Goal: Information Seeking & Learning: Learn about a topic

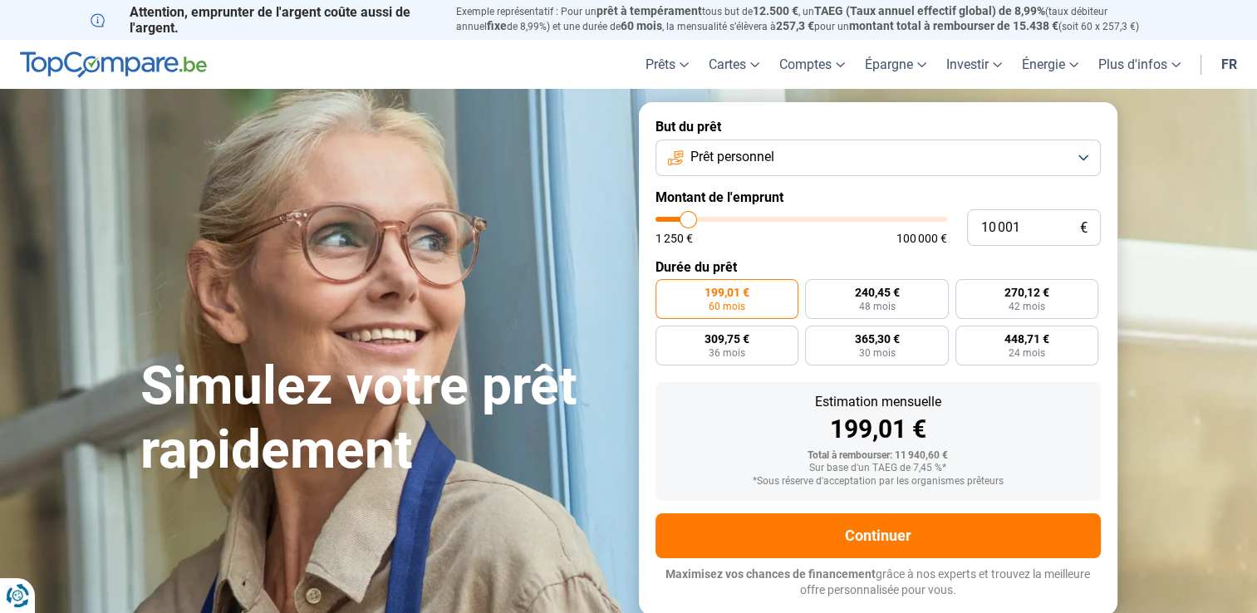
type input "7 500"
type input "7500"
type input "7 250"
type input "7250"
type input "7 000"
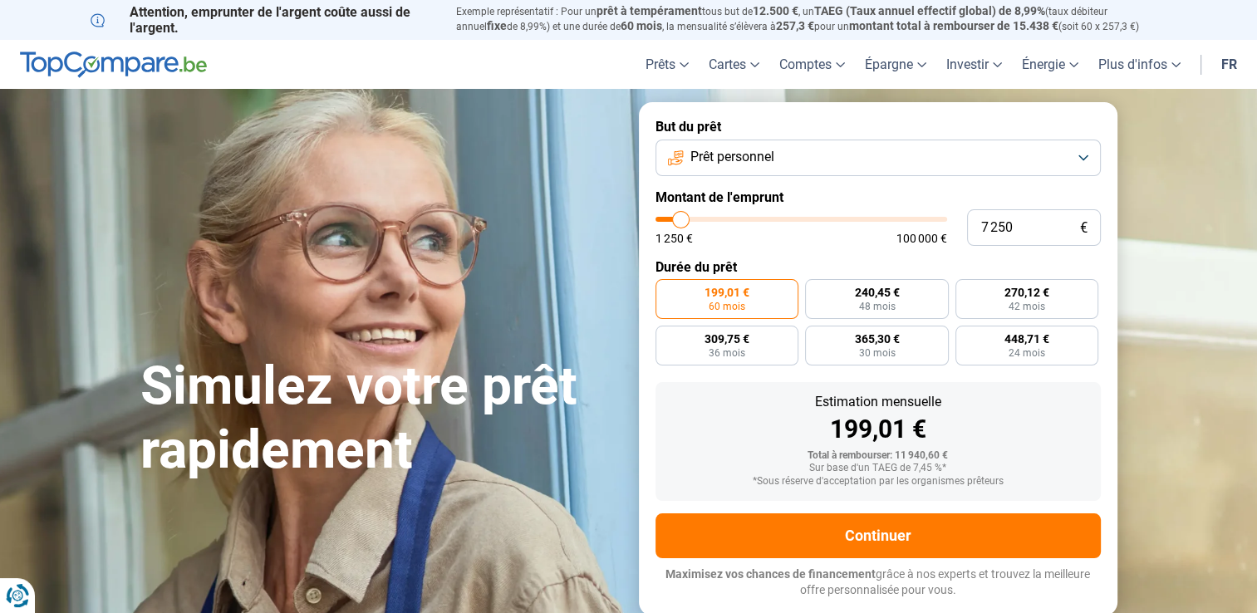
type input "7000"
type input "6 750"
type input "6750"
type input "6 000"
type input "6000"
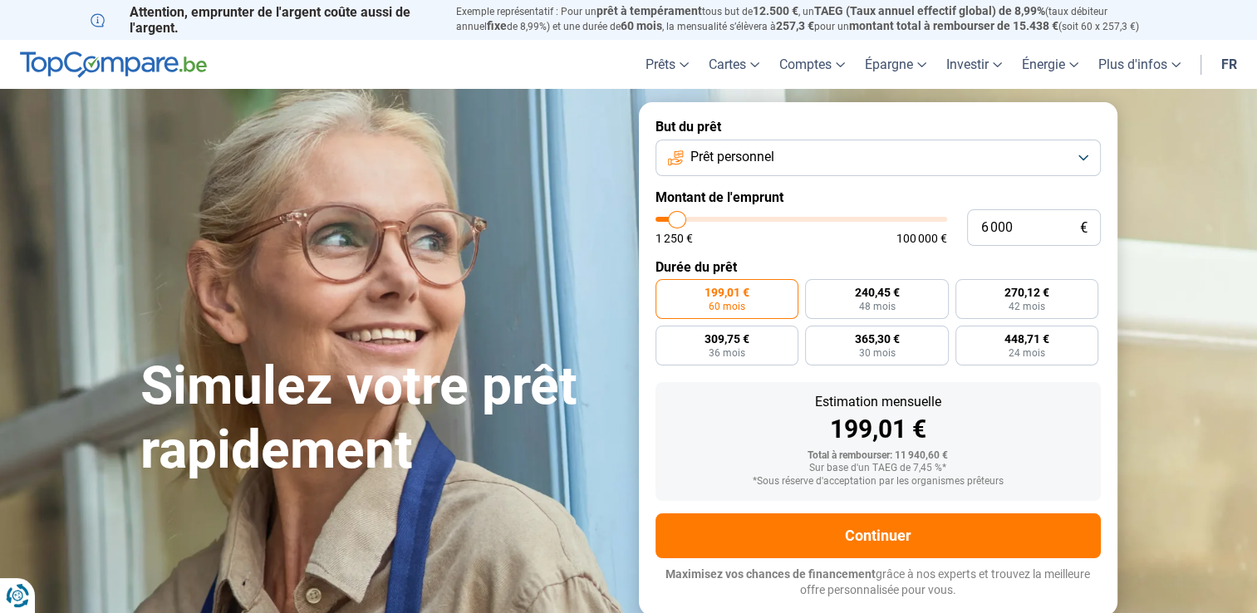
type input "5 750"
type input "5750"
type input "4 750"
type input "4750"
type input "4 500"
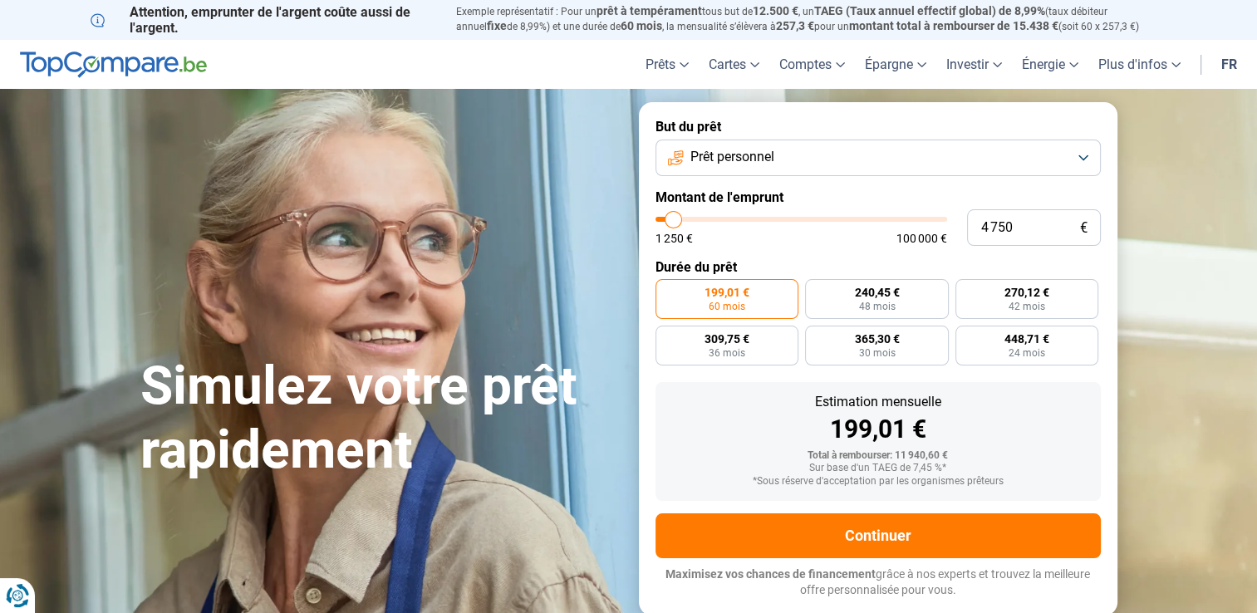
type input "4500"
type input "4 250"
type input "4250"
type input "4 000"
type input "4000"
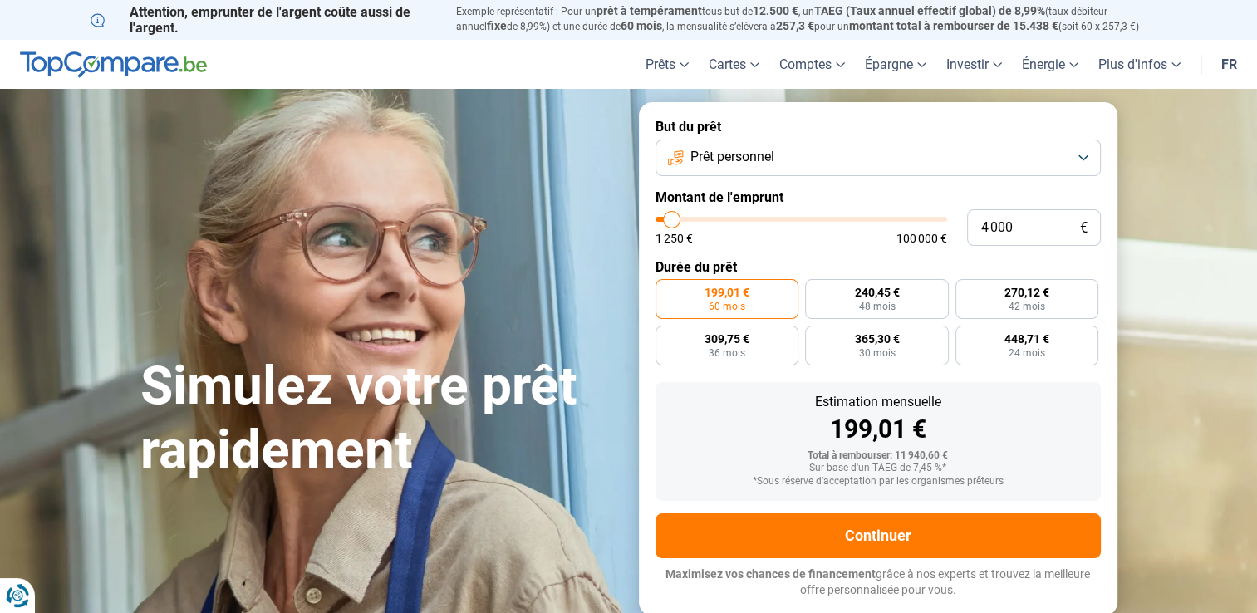
type input "3 750"
type input "3750"
type input "3 500"
type input "3500"
type input "3 250"
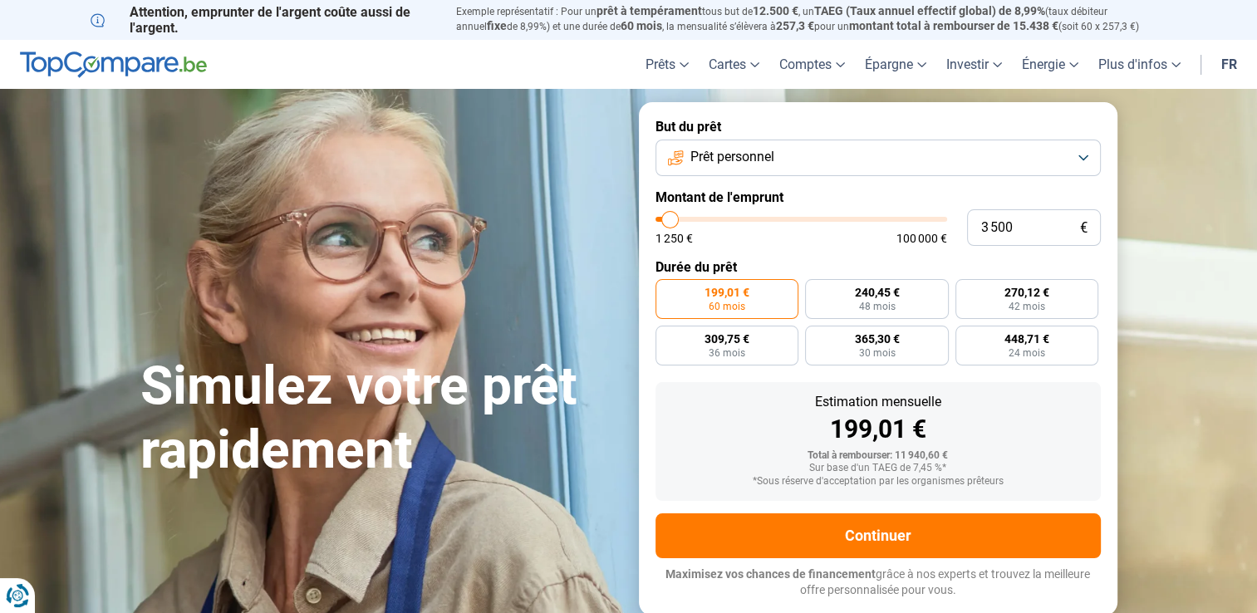
type input "3250"
type input "3 000"
type input "3000"
type input "3 250"
type input "3250"
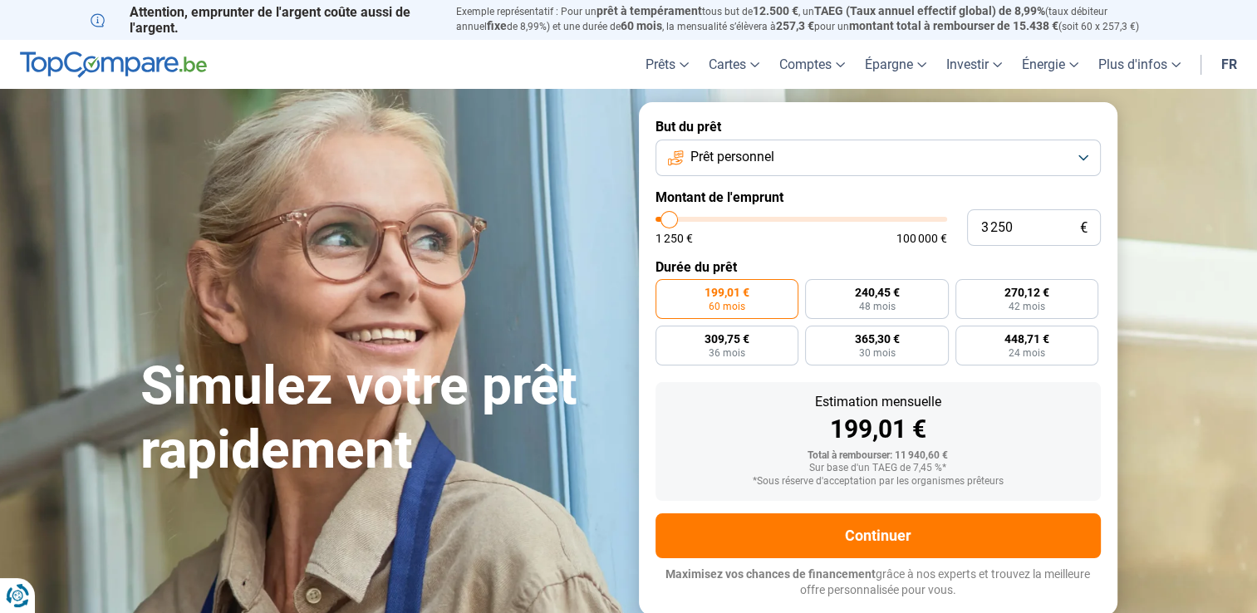
type input "3 500"
type input "3500"
type input "3 750"
type input "3750"
type input "4 000"
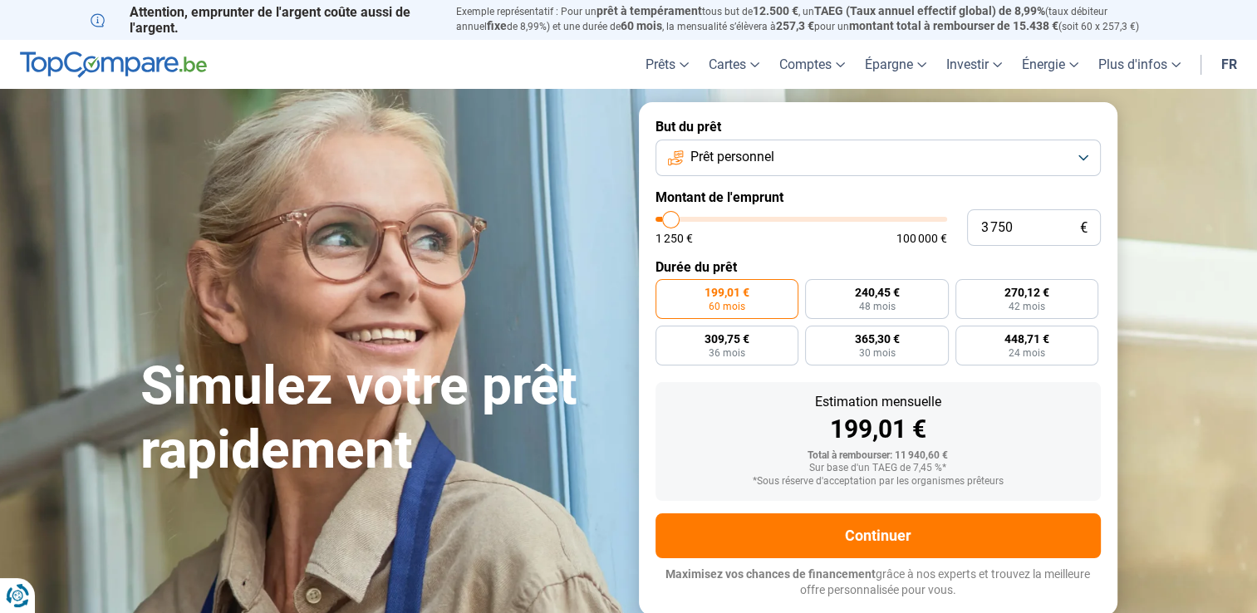
type input "4000"
type input "4 250"
type input "4250"
type input "4 500"
type input "4500"
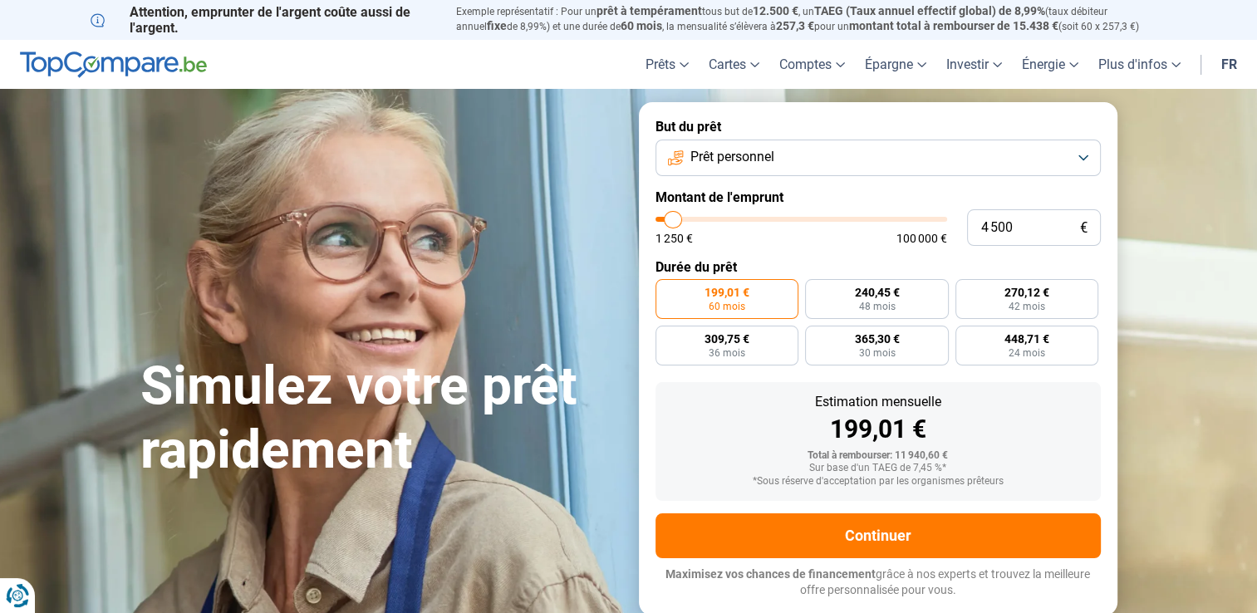
type input "4 750"
type input "4750"
type input "5 250"
type input "5250"
type input "5 000"
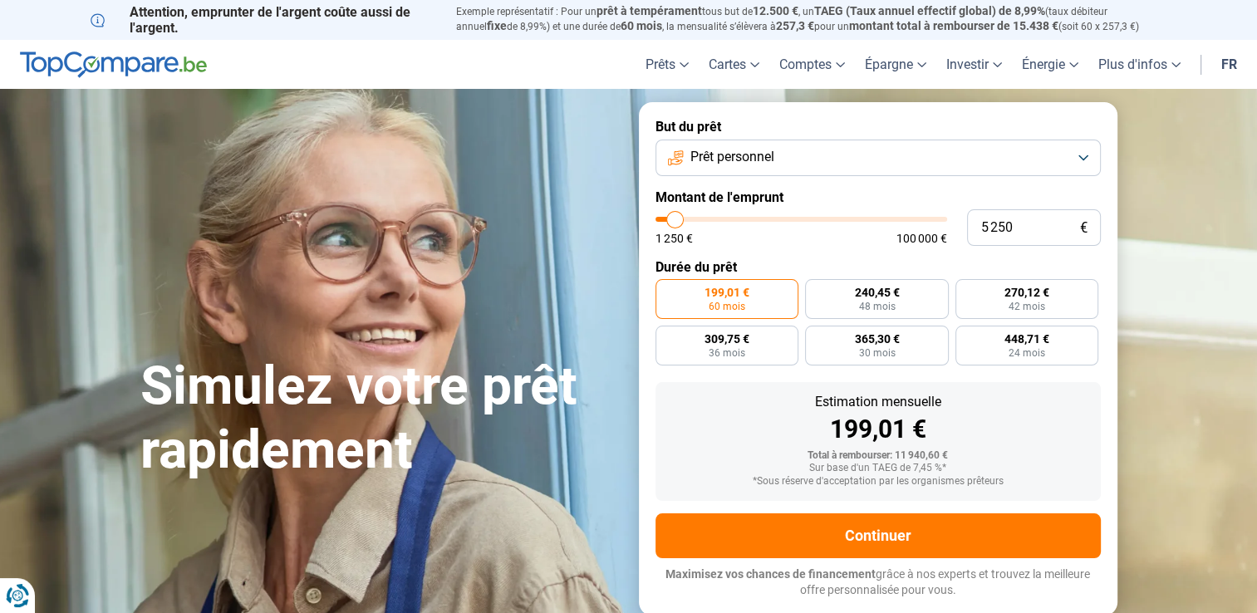
type input "5000"
type input "4 750"
type input "4750"
type input "5 250"
type input "5250"
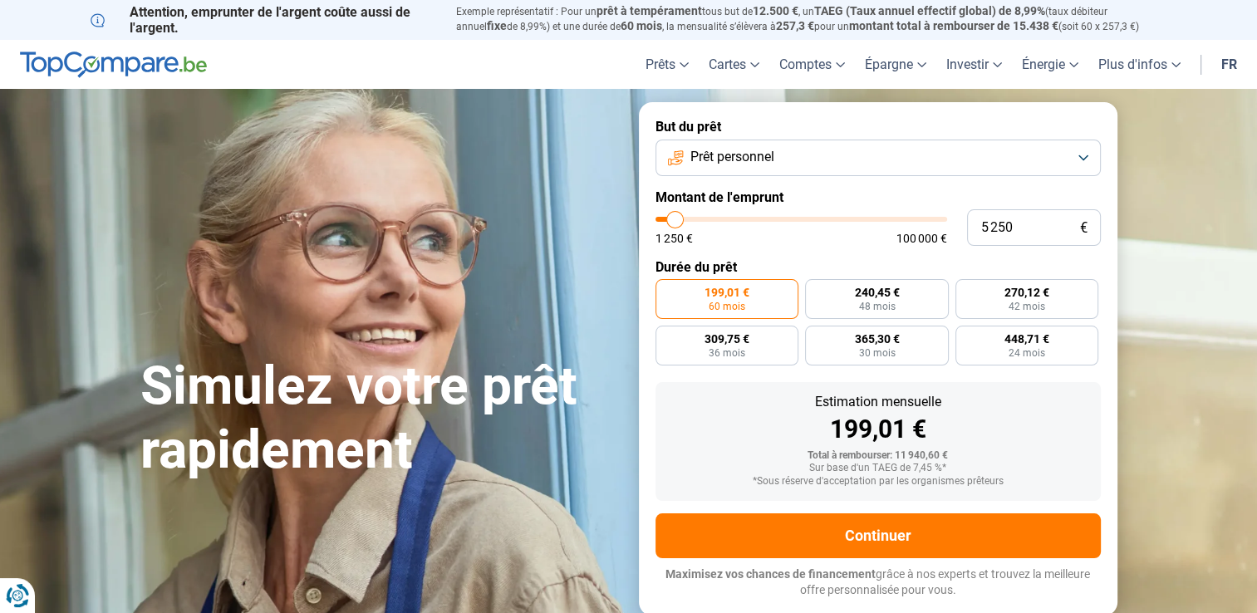
type input "5 000"
type input "5000"
type input "4 750"
type input "4750"
type input "4 500"
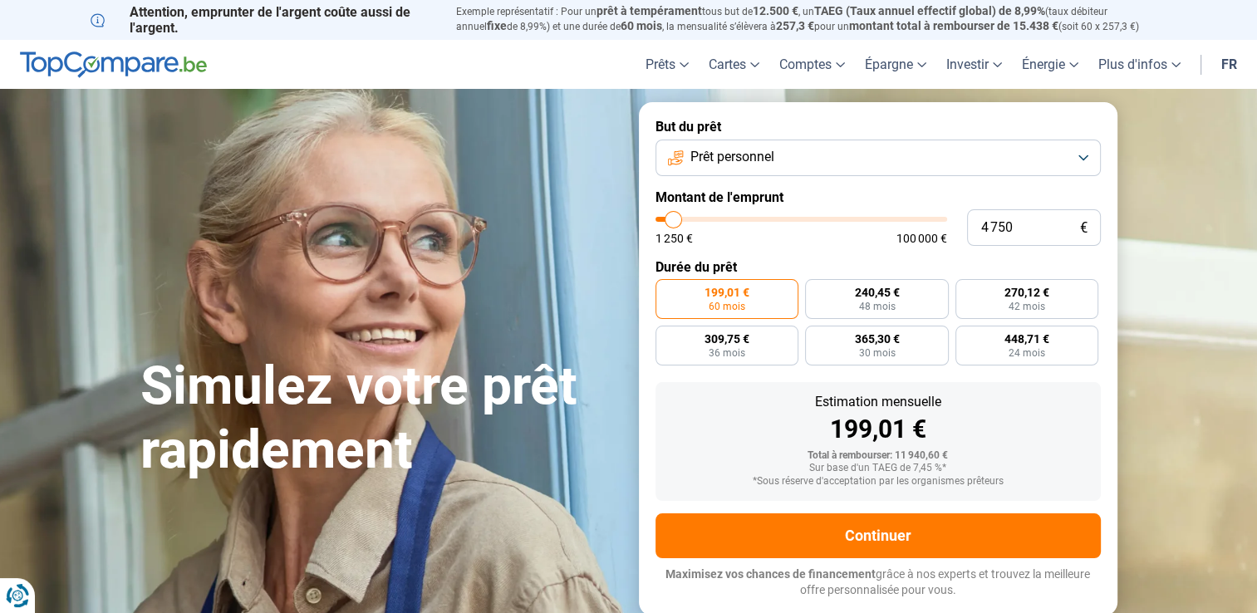
type input "4500"
type input "4 750"
type input "4750"
type input "5 250"
type input "5250"
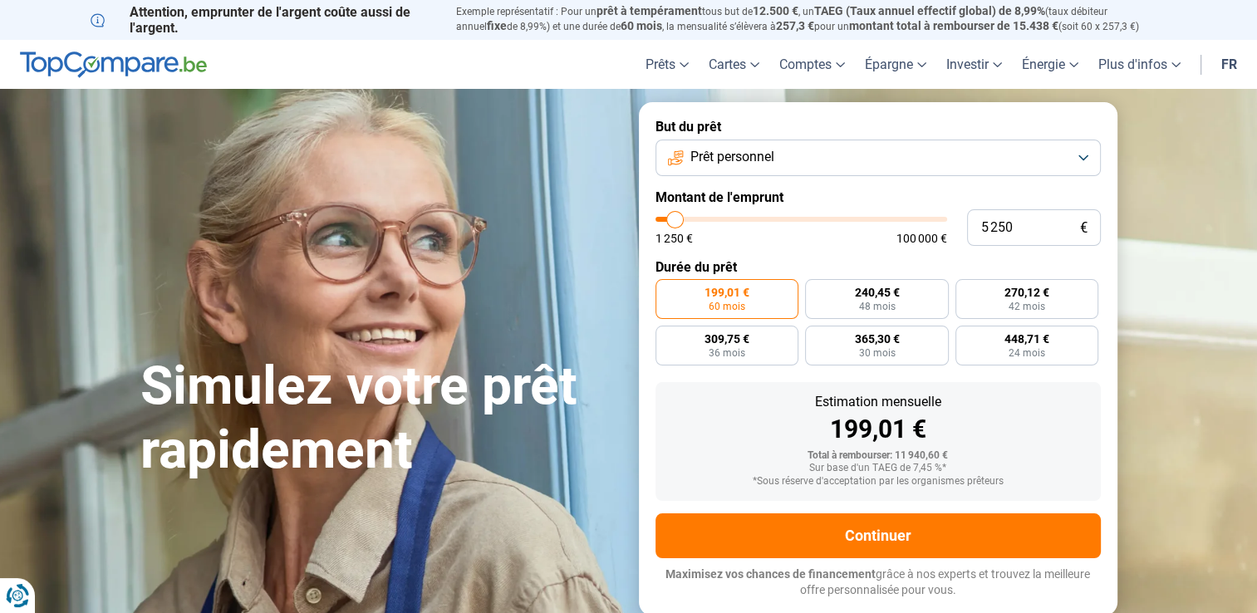
click at [674, 222] on input "range" at bounding box center [801, 219] width 292 height 5
radio input "true"
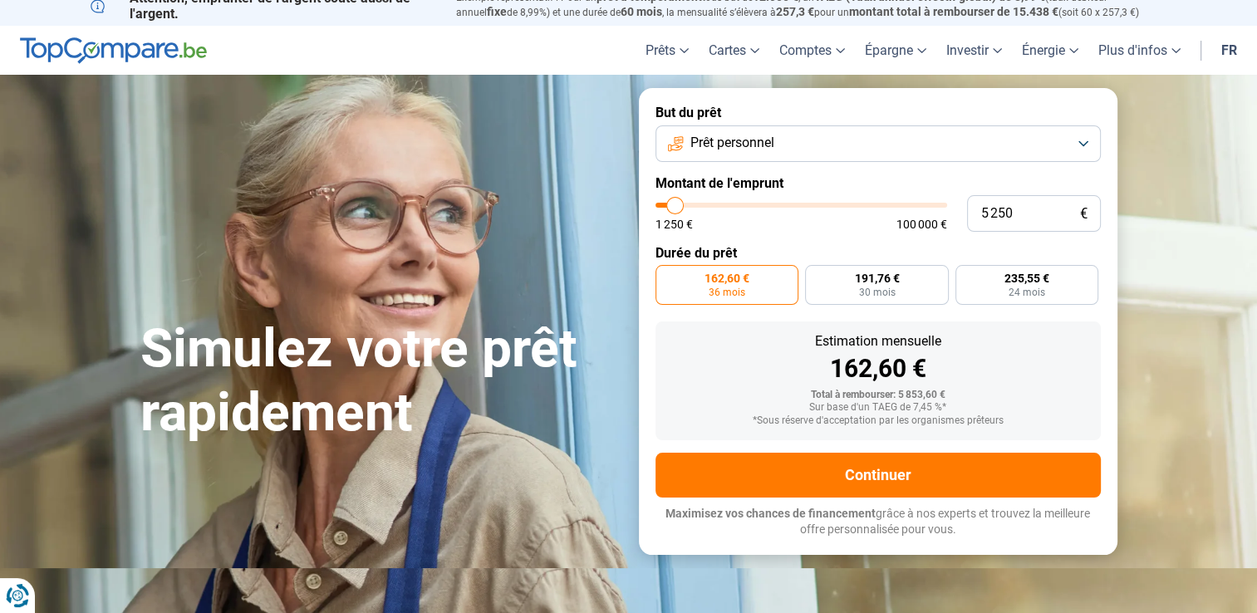
scroll to position [16, 0]
